Goal: Task Accomplishment & Management: Use online tool/utility

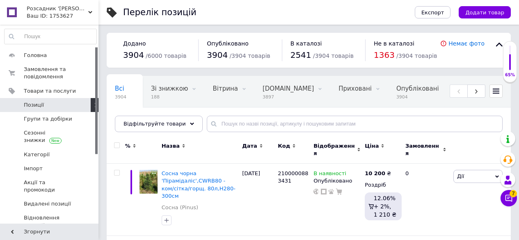
click at [39, 165] on span "Імпорт" at bounding box center [33, 168] width 19 height 7
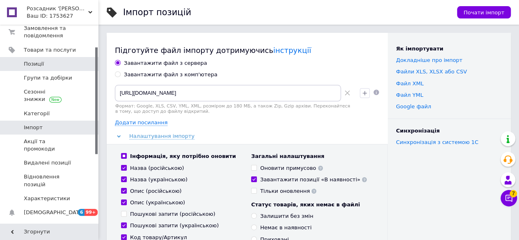
click at [56, 65] on span "Позиції" at bounding box center [50, 63] width 52 height 7
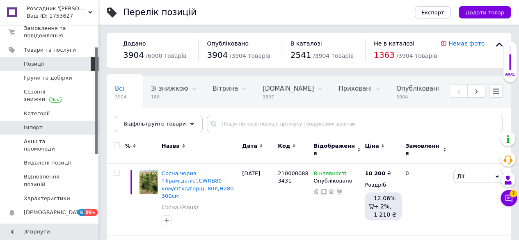
click at [53, 124] on span "Імпорт" at bounding box center [50, 127] width 52 height 7
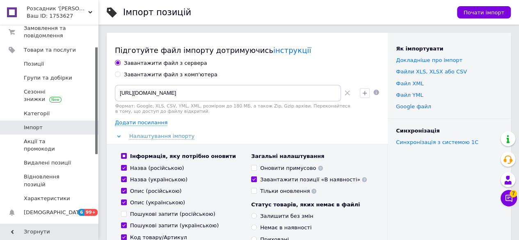
scroll to position [82, 0]
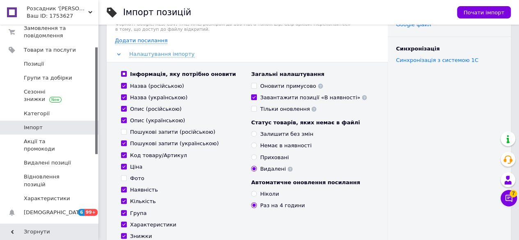
click at [252, 86] on input "Оновити примусово" at bounding box center [253, 85] width 5 height 5
checkbox input "true"
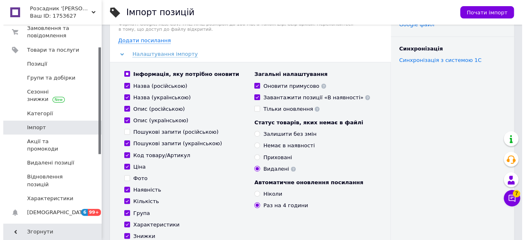
scroll to position [287, 0]
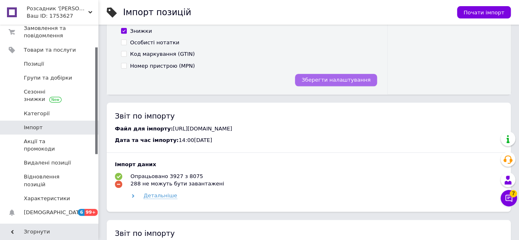
click at [339, 77] on span "Зберегти налаштування" at bounding box center [336, 80] width 69 height 6
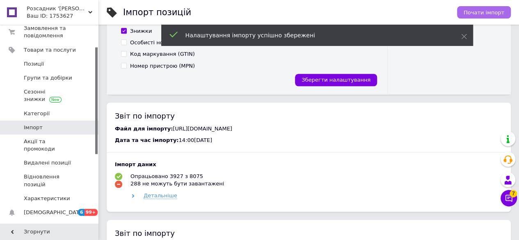
click at [480, 15] on span "Почати імпорт" at bounding box center [484, 12] width 41 height 6
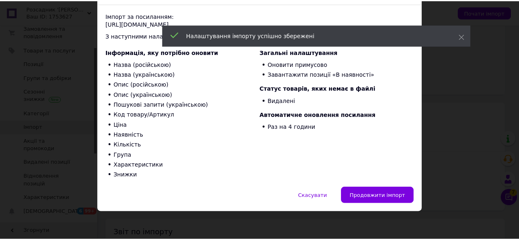
scroll to position [55, 0]
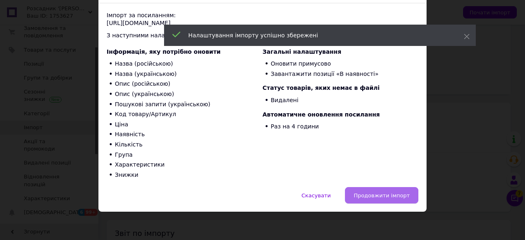
click at [374, 197] on span "Продовжити імпорт" at bounding box center [382, 195] width 56 height 6
